Goal: Transaction & Acquisition: Purchase product/service

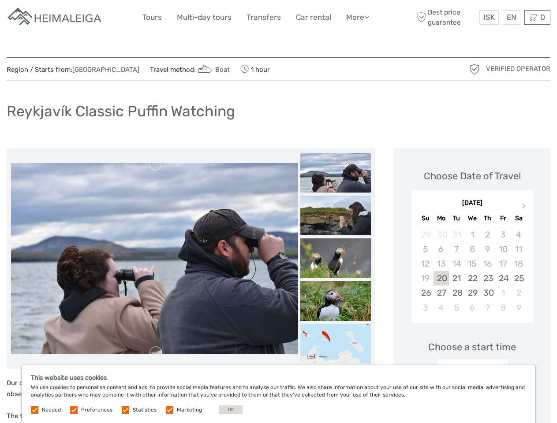
click at [357, 17] on link "More" at bounding box center [357, 17] width 23 height 13
click at [367, 17] on icon at bounding box center [366, 16] width 5 height 7
click at [489, 17] on span "ISK" at bounding box center [488, 17] width 11 height 9
click at [511, 17] on div "EN English Español Deutsch" at bounding box center [512, 17] width 18 height 15
click at [537, 17] on div "0 Items Total 0 ISK Checkout The shopping cart is empty." at bounding box center [537, 17] width 26 height 15
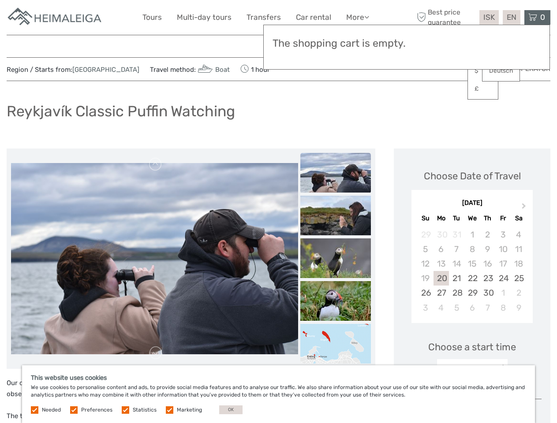
click at [154, 259] on img at bounding box center [154, 258] width 287 height 191
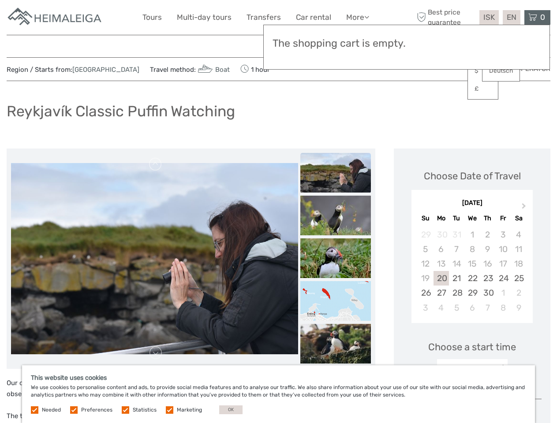
click at [156, 165] on link at bounding box center [156, 164] width 14 height 14
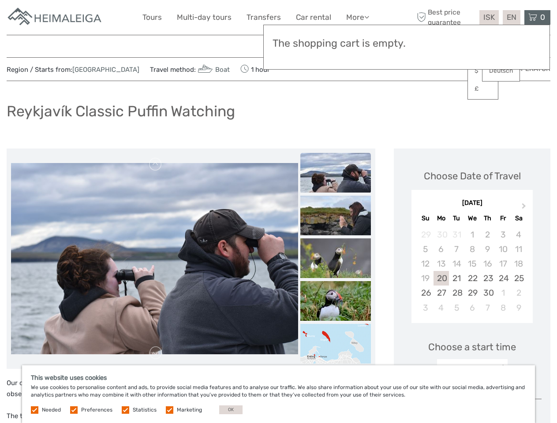
click at [156, 353] on link at bounding box center [156, 353] width 14 height 14
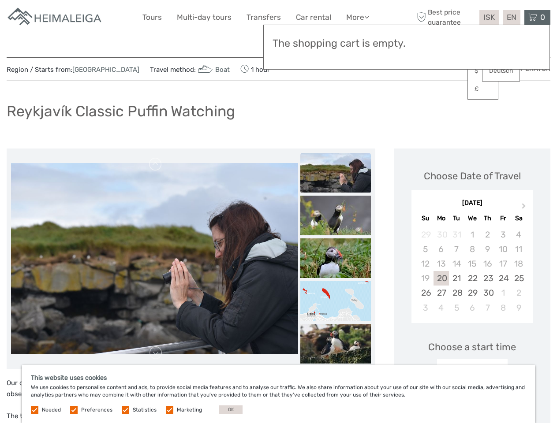
click at [336, 45] on h3 "The shopping cart is empty." at bounding box center [407, 43] width 268 height 12
